Goal: Transaction & Acquisition: Register for event/course

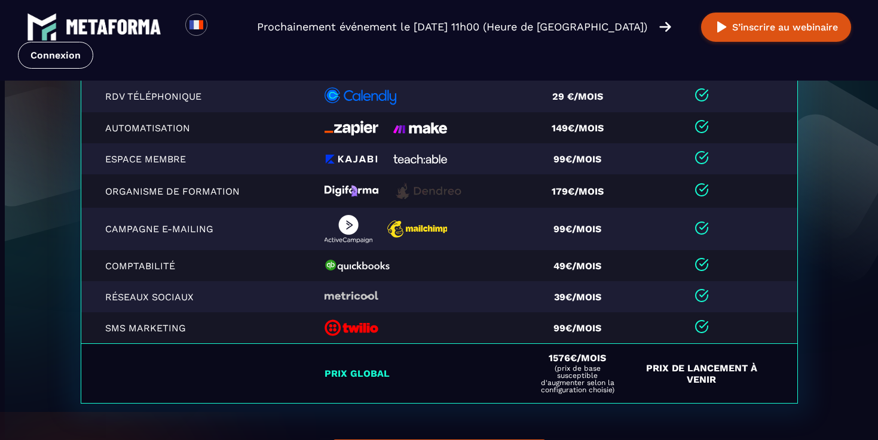
scroll to position [2744, 0]
drag, startPoint x: 550, startPoint y: 364, endPoint x: 633, endPoint y: 364, distance: 82.4
click at [633, 364] on tr "Prix global 1576€/mois (prix de base susceptible d'augmenter selon la configura…" at bounding box center [439, 374] width 716 height 60
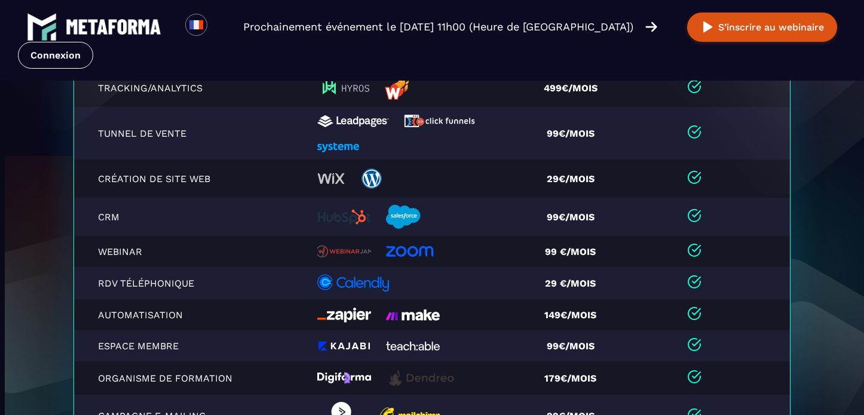
scroll to position [2525, 0]
drag, startPoint x: 199, startPoint y: 283, endPoint x: 101, endPoint y: 284, distance: 98.0
click at [101, 284] on p "RDV téléphonique" at bounding box center [165, 282] width 134 height 11
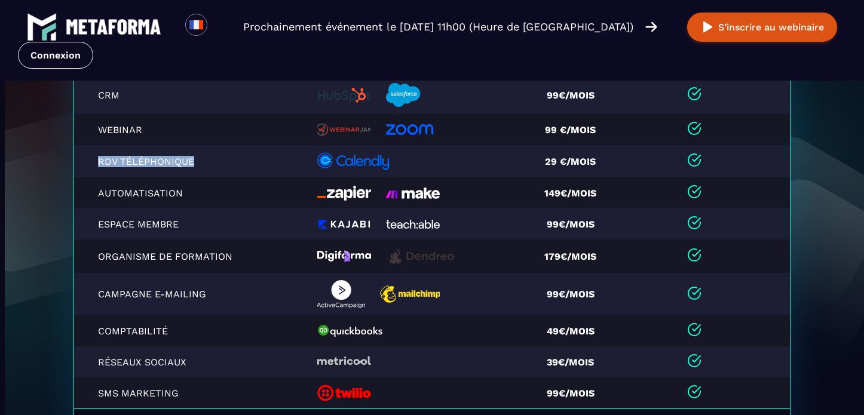
scroll to position [2649, 0]
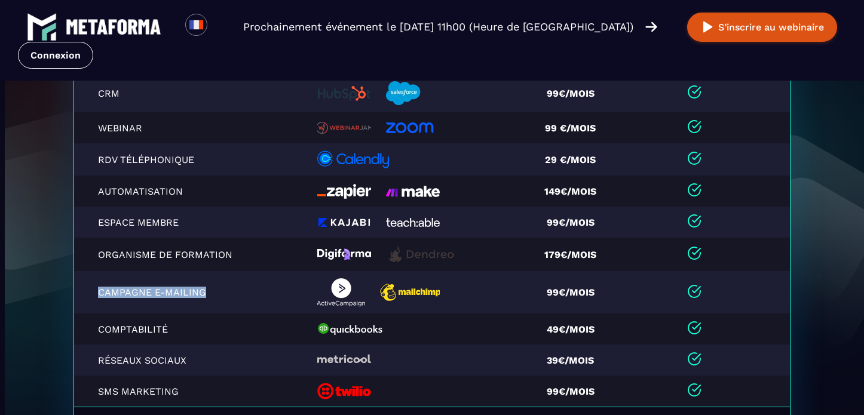
drag, startPoint x: 212, startPoint y: 287, endPoint x: 213, endPoint y: 296, distance: 9.7
click at [213, 297] on td "Campagne e-mailing" at bounding box center [192, 292] width 237 height 42
drag, startPoint x: 171, startPoint y: 329, endPoint x: 97, endPoint y: 329, distance: 74.1
click at [97, 329] on td "Comptabilité" at bounding box center [192, 329] width 237 height 31
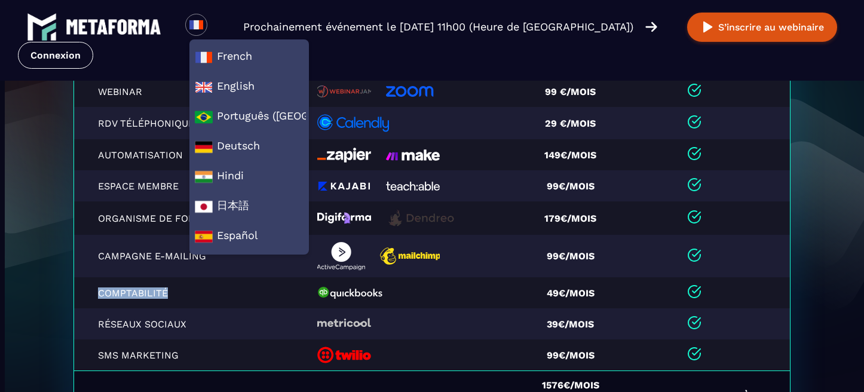
scroll to position [2688, 0]
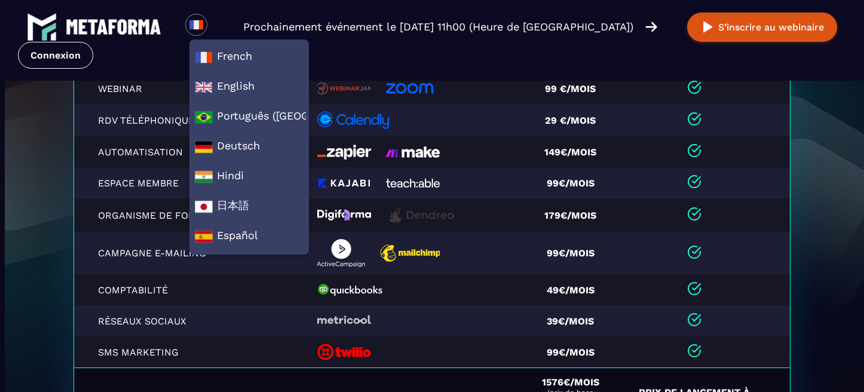
click at [575, 305] on td "49€/mois" at bounding box center [574, 289] width 103 height 31
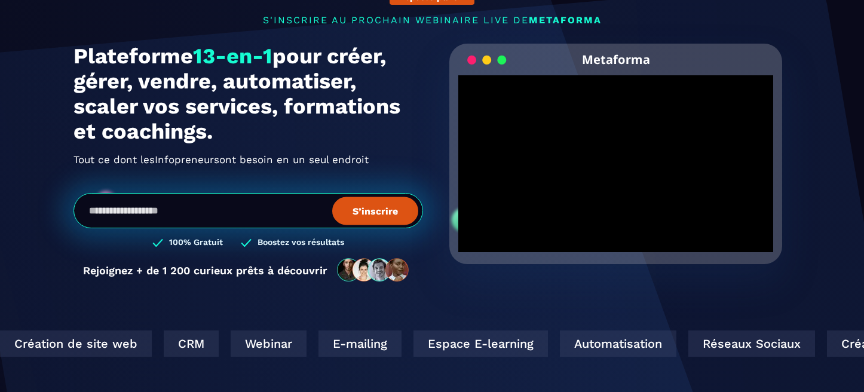
scroll to position [0, 0]
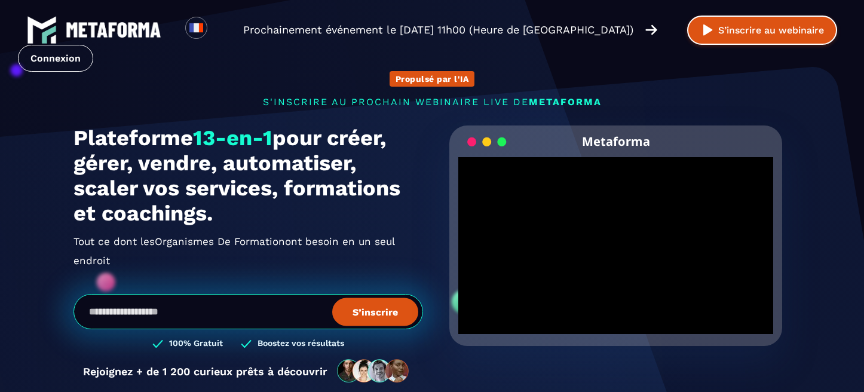
click at [752, 31] on button "S’inscrire au webinaire" at bounding box center [762, 30] width 150 height 29
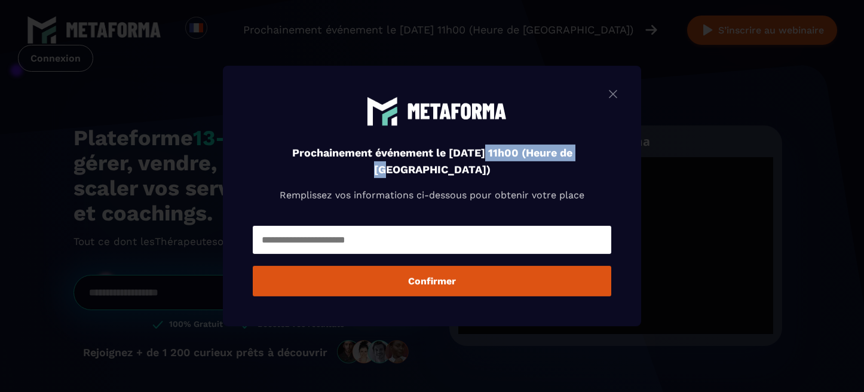
drag, startPoint x: 473, startPoint y: 148, endPoint x: 593, endPoint y: 156, distance: 120.4
click at [593, 157] on div "Prochainement événement le [DATE] 11h00 (Heure de [GEOGRAPHIC_DATA]) Remplissez…" at bounding box center [432, 159] width 358 height 127
click at [613, 95] on img "Modal window" at bounding box center [613, 94] width 14 height 15
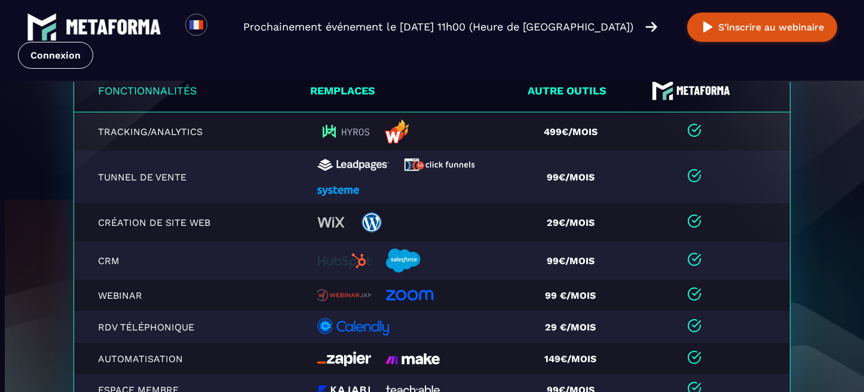
scroll to position [2481, 0]
